Goal: Information Seeking & Learning: Learn about a topic

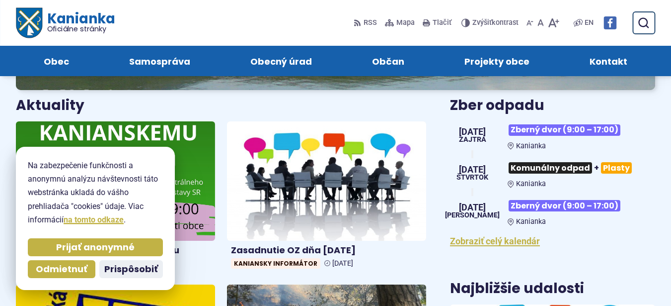
scroll to position [305, 0]
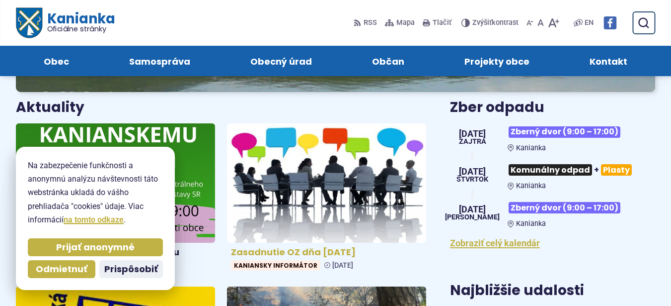
click at [290, 252] on h4 "Zasadnutie OZ dňa [DATE]" at bounding box center [326, 251] width 191 height 11
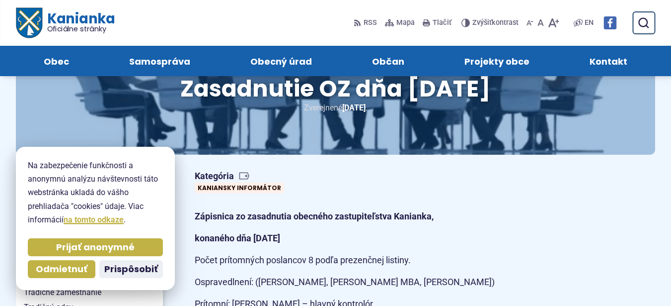
scroll to position [60, 0]
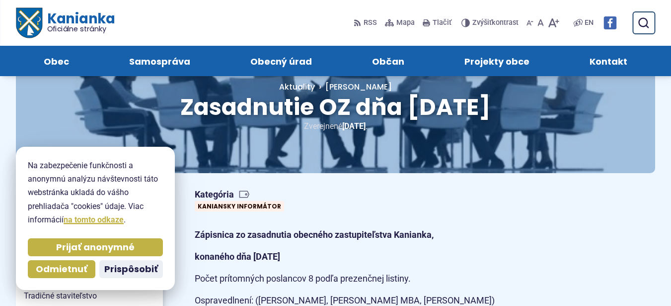
click at [491, 206] on div "Kategória Kaniansky informátor" at bounding box center [371, 200] width 369 height 31
click at [490, 206] on div "Kategória Kaniansky informátor" at bounding box center [371, 200] width 369 height 31
